Goal: Task Accomplishment & Management: Manage account settings

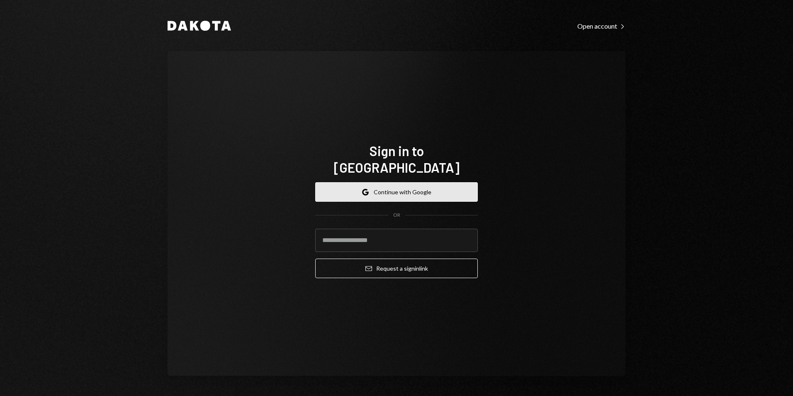
click at [367, 182] on button "Google Continue with Google" at bounding box center [396, 191] width 163 height 19
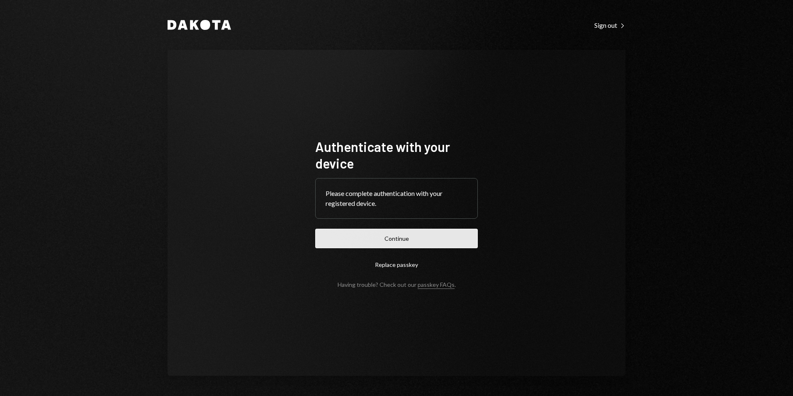
click at [452, 234] on button "Continue" at bounding box center [396, 237] width 163 height 19
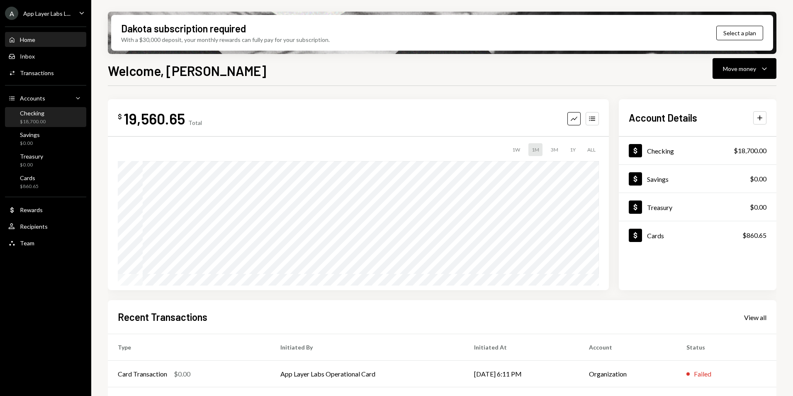
click at [34, 117] on div "Checking $18,700.00" at bounding box center [33, 117] width 26 height 16
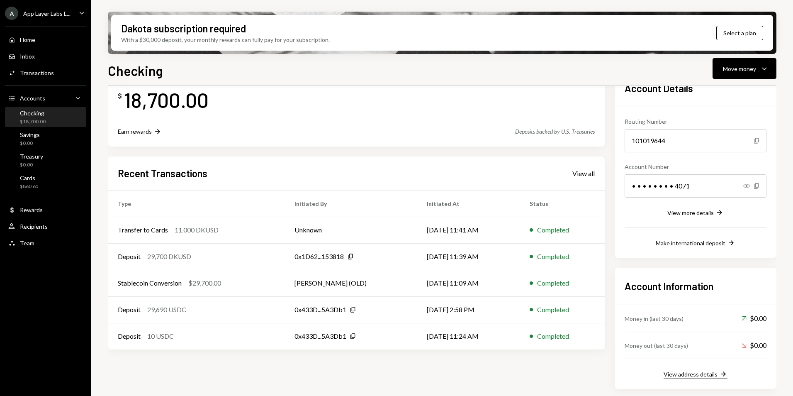
scroll to position [55, 0]
click at [697, 372] on div "View address details" at bounding box center [690, 373] width 54 height 7
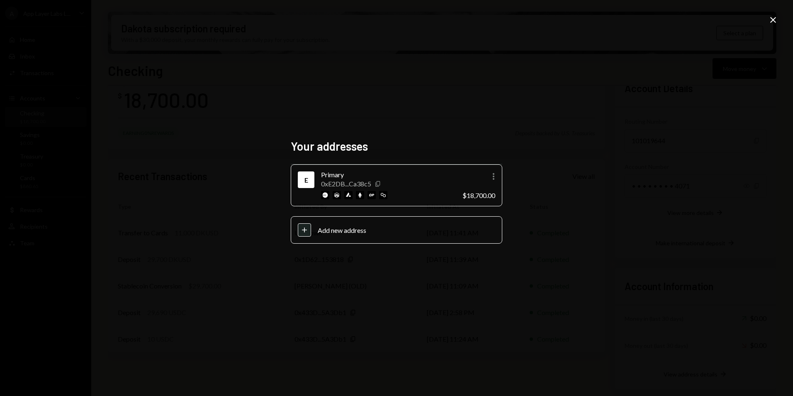
click at [378, 182] on icon "Copy" at bounding box center [377, 183] width 7 height 7
click at [775, 22] on icon "Close" at bounding box center [773, 20] width 10 height 10
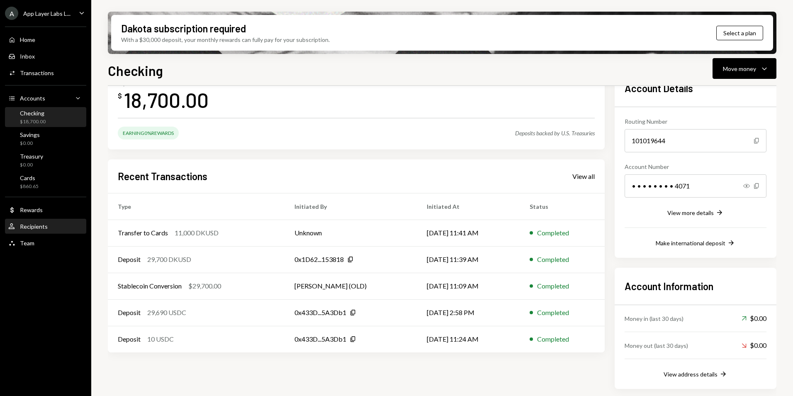
click at [40, 224] on div "Recipients" at bounding box center [34, 226] width 28 height 7
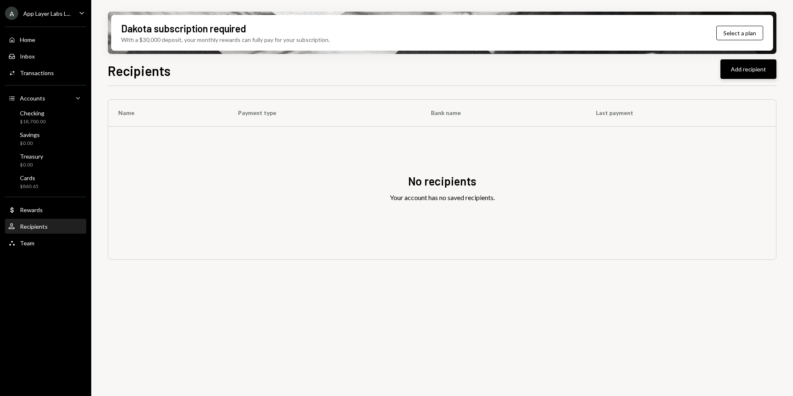
click at [746, 66] on button "Add recipient" at bounding box center [748, 68] width 56 height 19
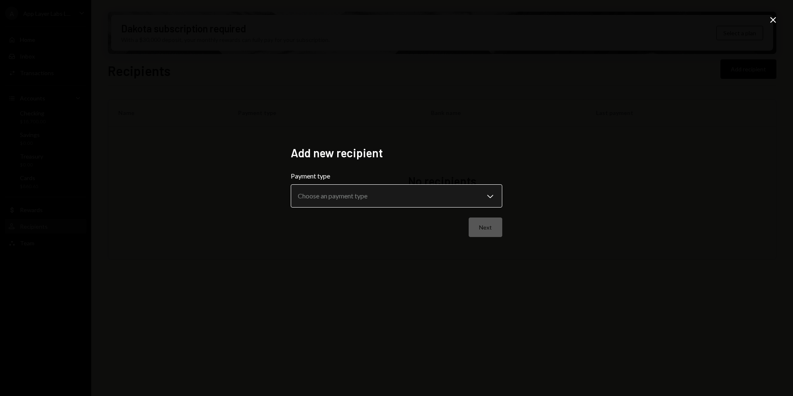
click at [351, 192] on body "**********" at bounding box center [396, 198] width 793 height 396
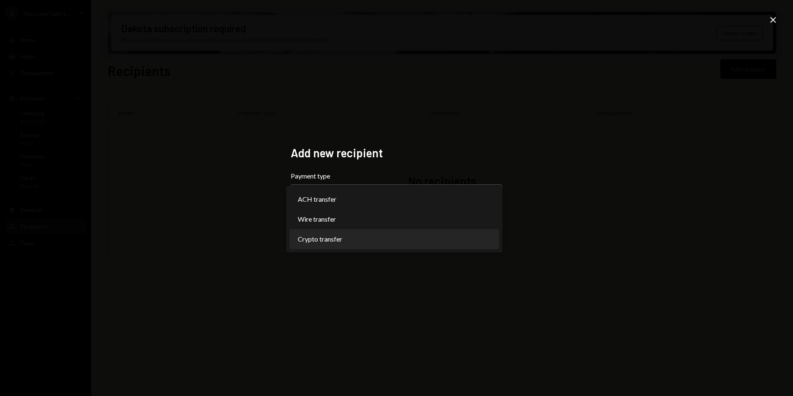
select select "******"
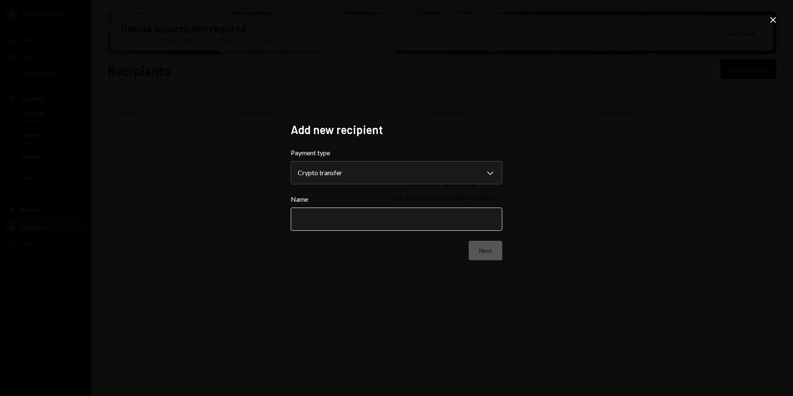
click at [320, 224] on input "Name" at bounding box center [396, 218] width 211 height 23
type input "*"
type input "**********"
click at [406, 298] on div "**********" at bounding box center [396, 198] width 793 height 396
click at [485, 252] on button "Next" at bounding box center [486, 250] width 34 height 19
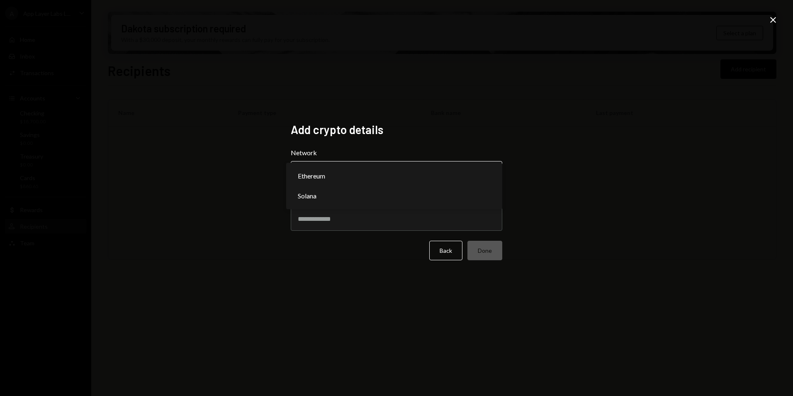
click at [314, 168] on body "A App Layer Labs L... Caret Down Home Home Inbox Inbox Activities Transactions …" at bounding box center [396, 198] width 793 height 396
select select "**********"
click at [321, 221] on input "Address" at bounding box center [396, 218] width 211 height 23
click at [355, 224] on input "Address" at bounding box center [396, 218] width 211 height 23
paste input "**********"
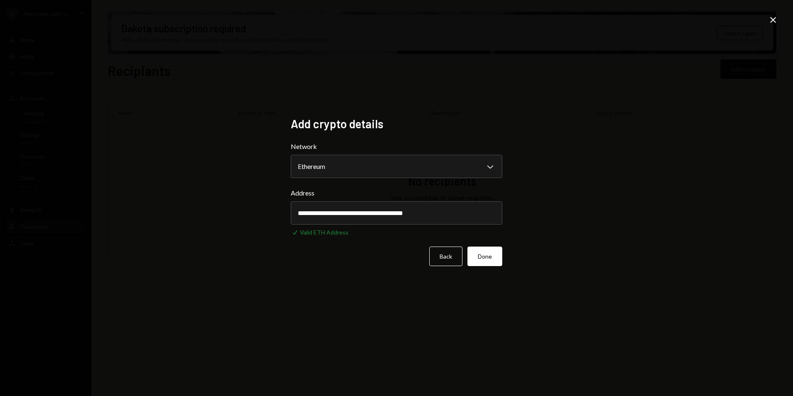
type input "**********"
drag, startPoint x: 330, startPoint y: 306, endPoint x: 374, endPoint y: 294, distance: 45.8
click at [330, 305] on div "**********" at bounding box center [396, 198] width 793 height 396
click at [496, 252] on button "Done" at bounding box center [484, 255] width 35 height 19
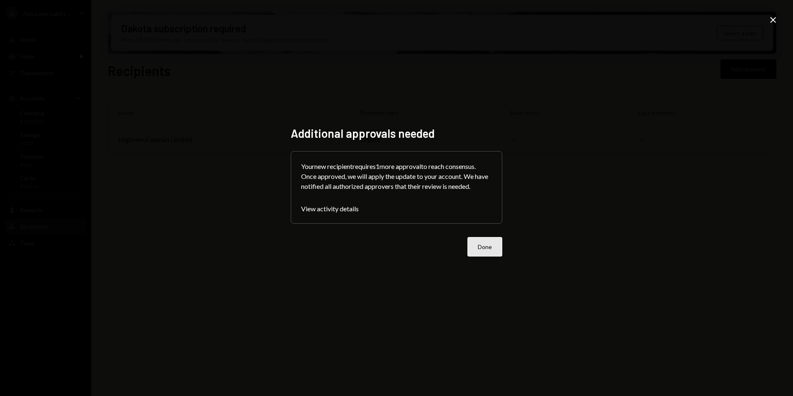
click at [491, 248] on button "Done" at bounding box center [484, 246] width 35 height 19
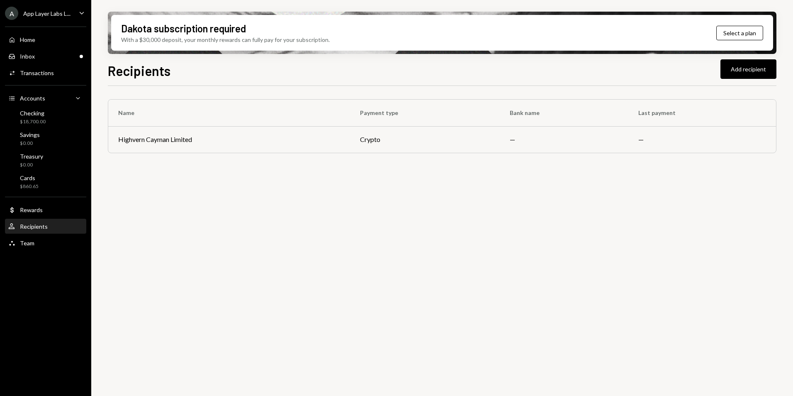
click at [47, 226] on div "User Recipients" at bounding box center [45, 226] width 75 height 7
click at [43, 222] on div "User Recipients" at bounding box center [45, 226] width 75 height 14
click at [36, 227] on div "Recipients" at bounding box center [34, 226] width 28 height 7
click at [28, 243] on div "Team" at bounding box center [27, 242] width 15 height 7
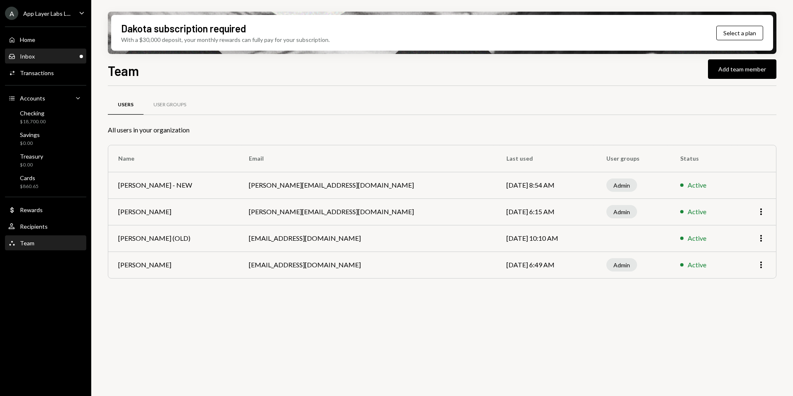
click at [51, 58] on div "Inbox Inbox" at bounding box center [45, 56] width 75 height 7
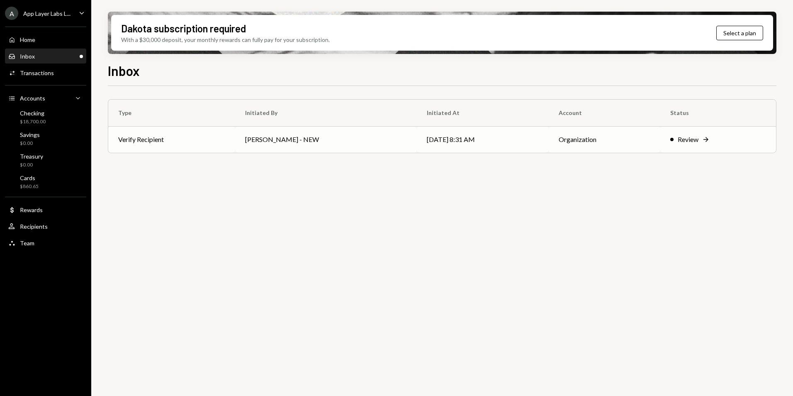
click at [235, 130] on td "Verify Recipient" at bounding box center [171, 139] width 127 height 27
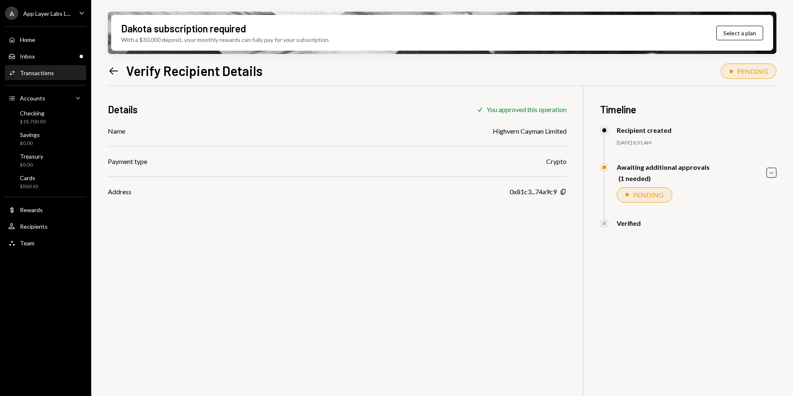
click at [225, 263] on div "Details Check You approved this operation Name Highvern Cayman Limited Payment …" at bounding box center [442, 284] width 668 height 396
click at [51, 59] on div "Inbox Inbox" at bounding box center [45, 56] width 75 height 7
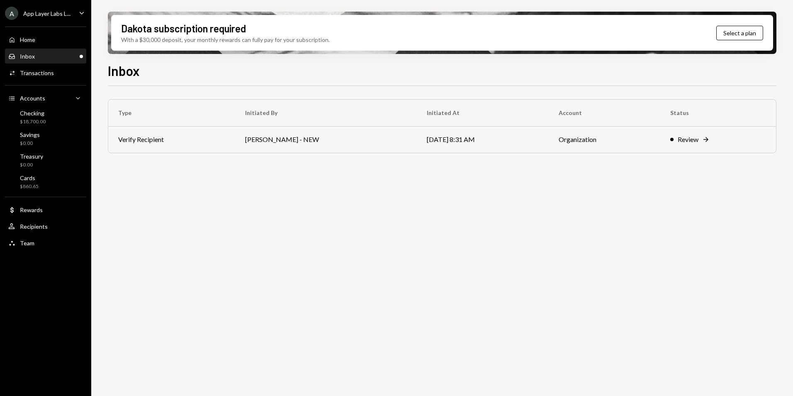
click at [60, 9] on div "A App Layer Labs L..." at bounding box center [38, 13] width 66 height 13
click at [189, 67] on div "Inbox" at bounding box center [442, 70] width 668 height 18
click at [72, 51] on div "Inbox Inbox" at bounding box center [45, 56] width 75 height 14
click at [51, 12] on div "App Layer Labs L..." at bounding box center [46, 13] width 47 height 7
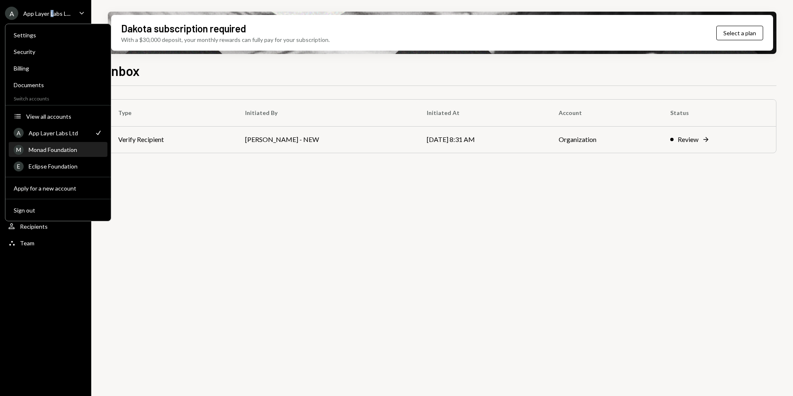
click at [58, 149] on div "Monad Foundation" at bounding box center [66, 149] width 74 height 7
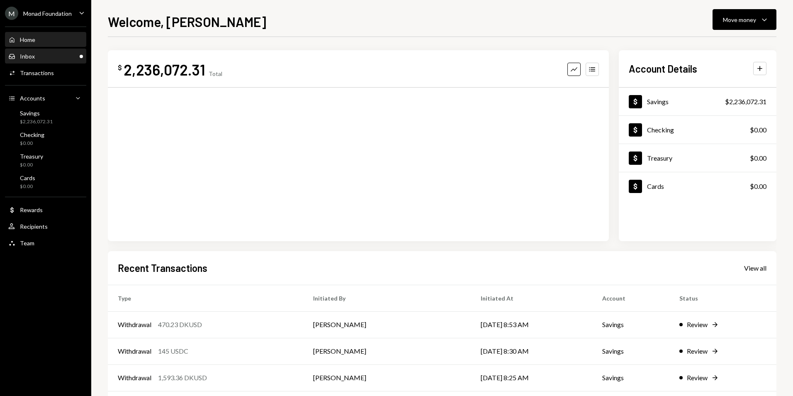
click at [50, 56] on div "Inbox Inbox" at bounding box center [45, 56] width 75 height 7
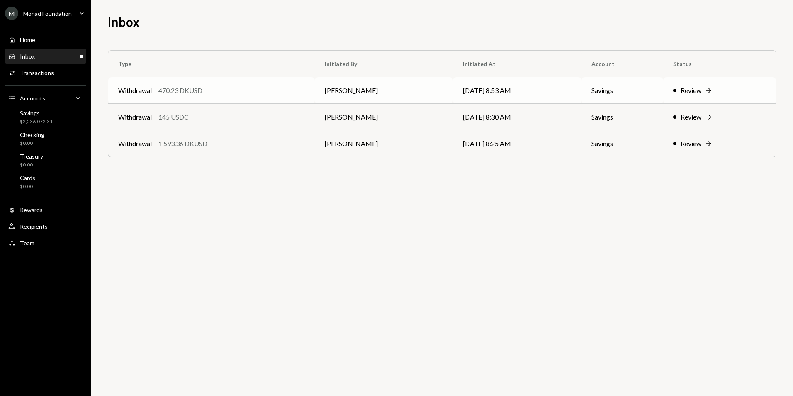
click at [226, 92] on div "Withdrawal 470.23 DKUSD" at bounding box center [211, 90] width 187 height 10
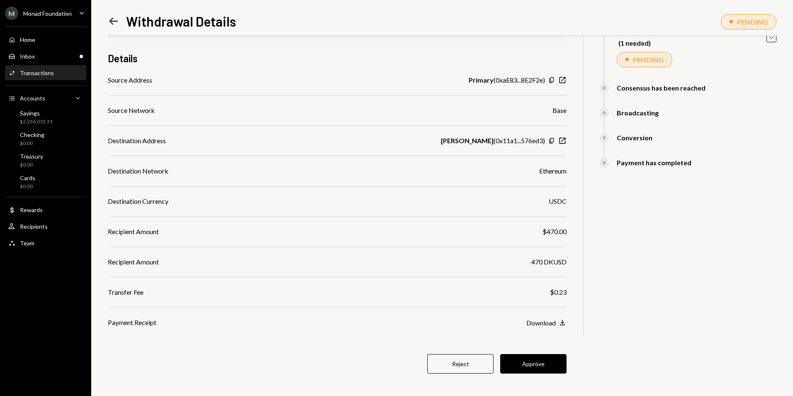
scroll to position [100, 0]
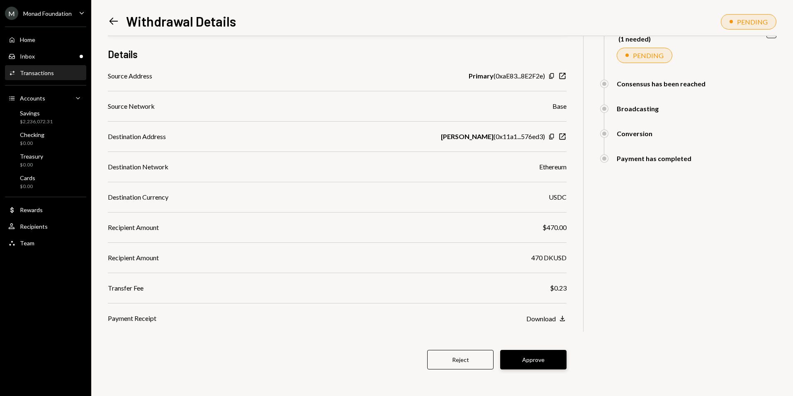
click at [540, 361] on button "Approve" at bounding box center [533, 359] width 66 height 19
click at [549, 361] on div "Reject Approve" at bounding box center [337, 359] width 459 height 19
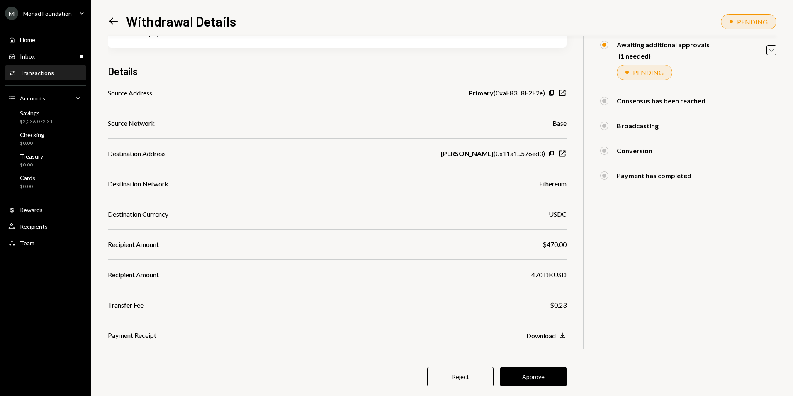
scroll to position [100, 0]
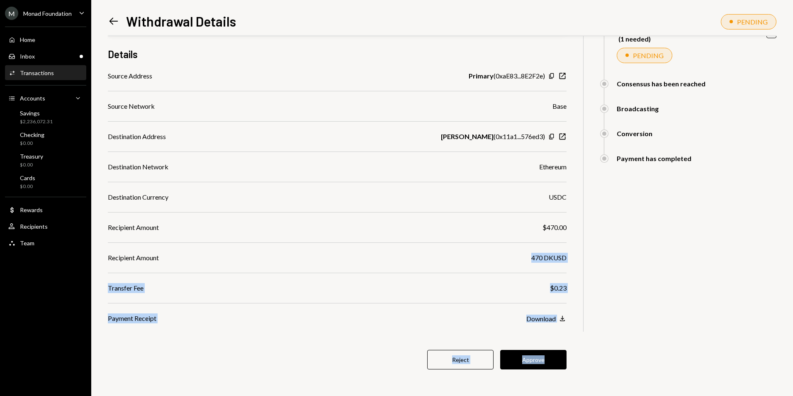
drag, startPoint x: 520, startPoint y: 257, endPoint x: 594, endPoint y: 261, distance: 74.3
click at [594, 261] on div "470.23 DKUSD USD $470.23 Takehome pay Details Source Address Primary ( 0xaE83..…" at bounding box center [442, 166] width 668 height 460
drag, startPoint x: 594, startPoint y: 261, endPoint x: 639, endPoint y: 318, distance: 72.3
click at [639, 318] on div "470.23 DKUSD USD $470.23 Takehome pay Details Source Address Primary ( 0xaE83..…" at bounding box center [442, 166] width 668 height 460
click at [544, 362] on button "Approve" at bounding box center [533, 359] width 66 height 19
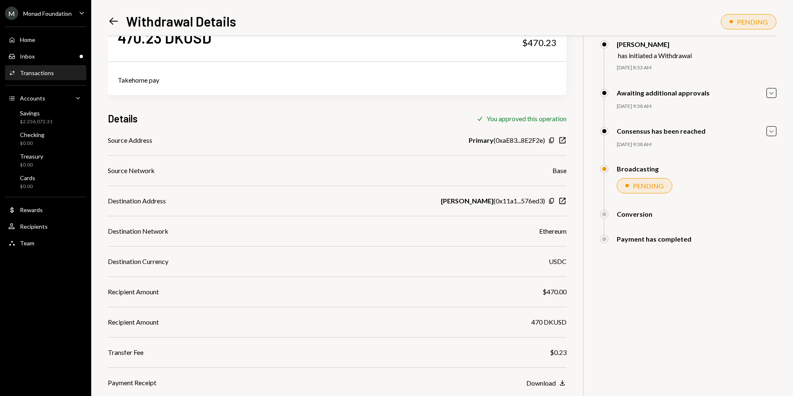
scroll to position [36, 0]
click at [56, 60] on div "Inbox Inbox" at bounding box center [45, 56] width 75 height 7
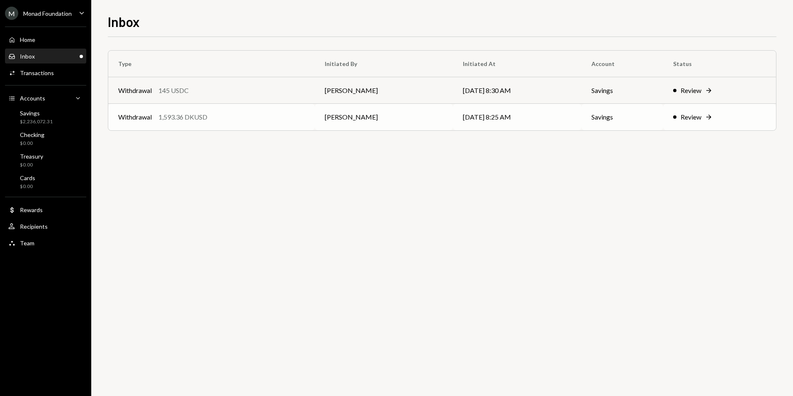
click at [226, 119] on div "Withdrawal 1,593.36 DKUSD" at bounding box center [211, 117] width 187 height 10
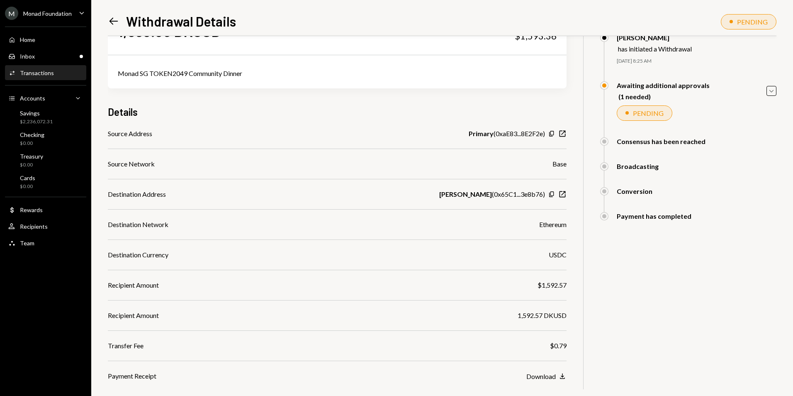
scroll to position [83, 0]
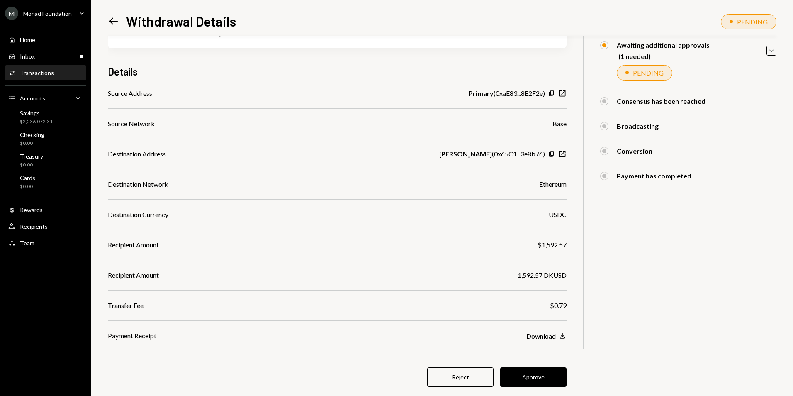
click at [549, 375] on button "Approve" at bounding box center [533, 376] width 66 height 19
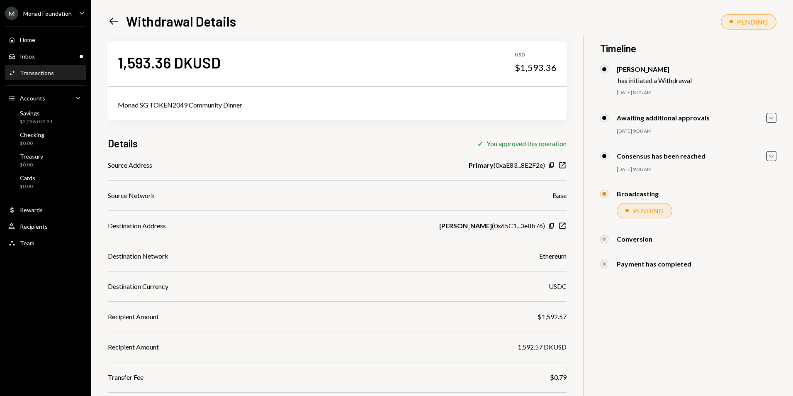
scroll to position [0, 0]
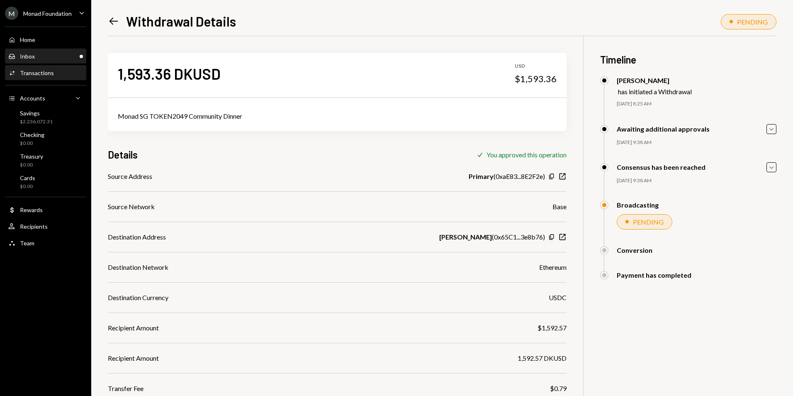
click at [46, 53] on div "Inbox Inbox" at bounding box center [45, 56] width 75 height 7
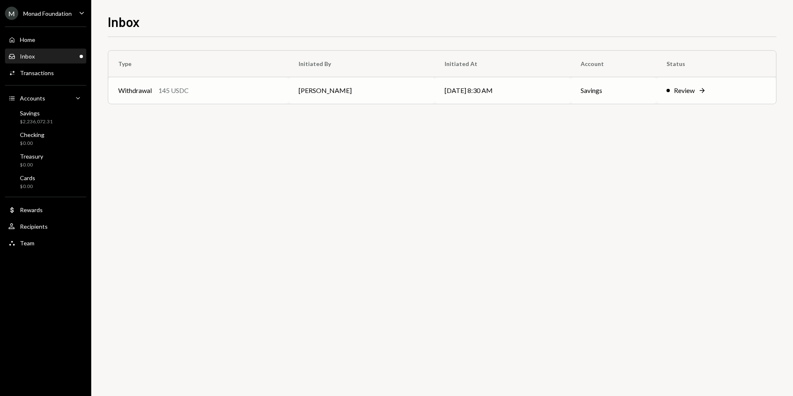
click at [225, 92] on div "Withdrawal 145 USDC" at bounding box center [198, 90] width 160 height 10
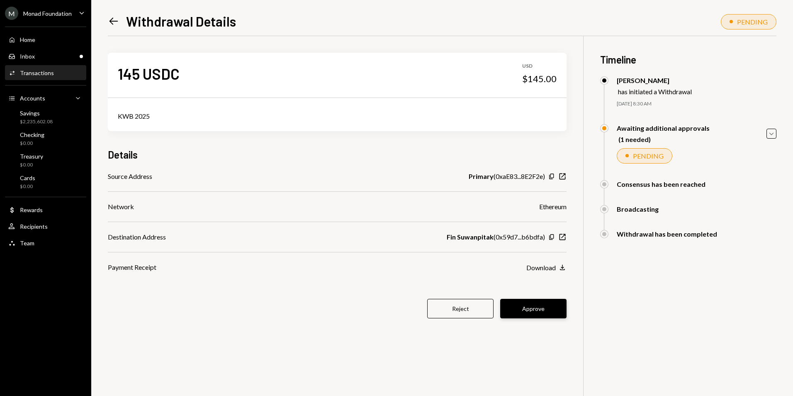
click at [535, 304] on button "Approve" at bounding box center [533, 308] width 66 height 19
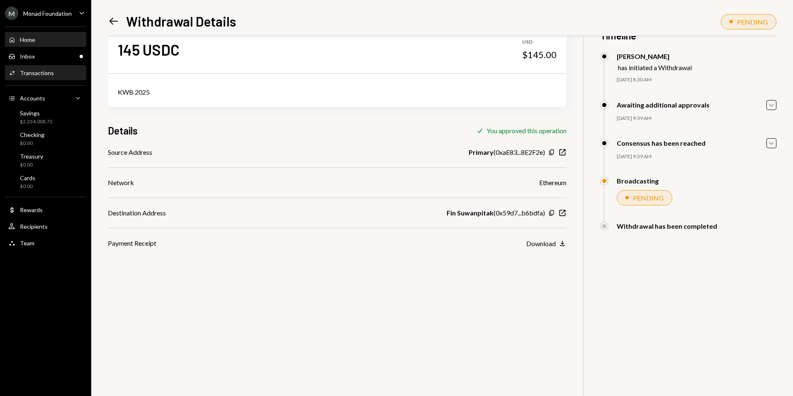
scroll to position [36, 0]
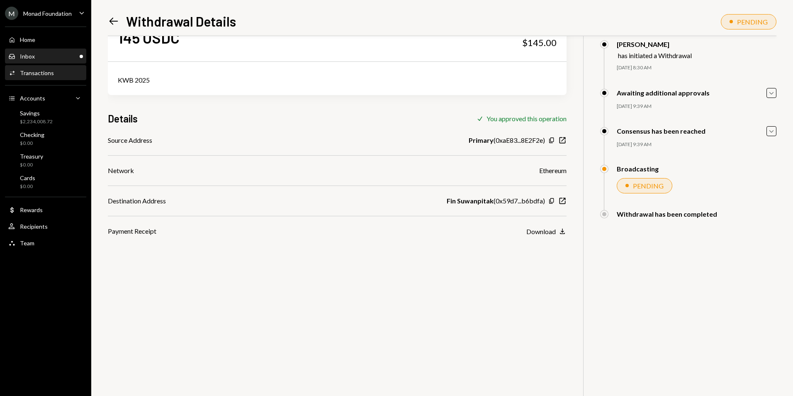
click at [28, 59] on div "Inbox" at bounding box center [27, 56] width 15 height 7
